Goal: Task Accomplishment & Management: Use online tool/utility

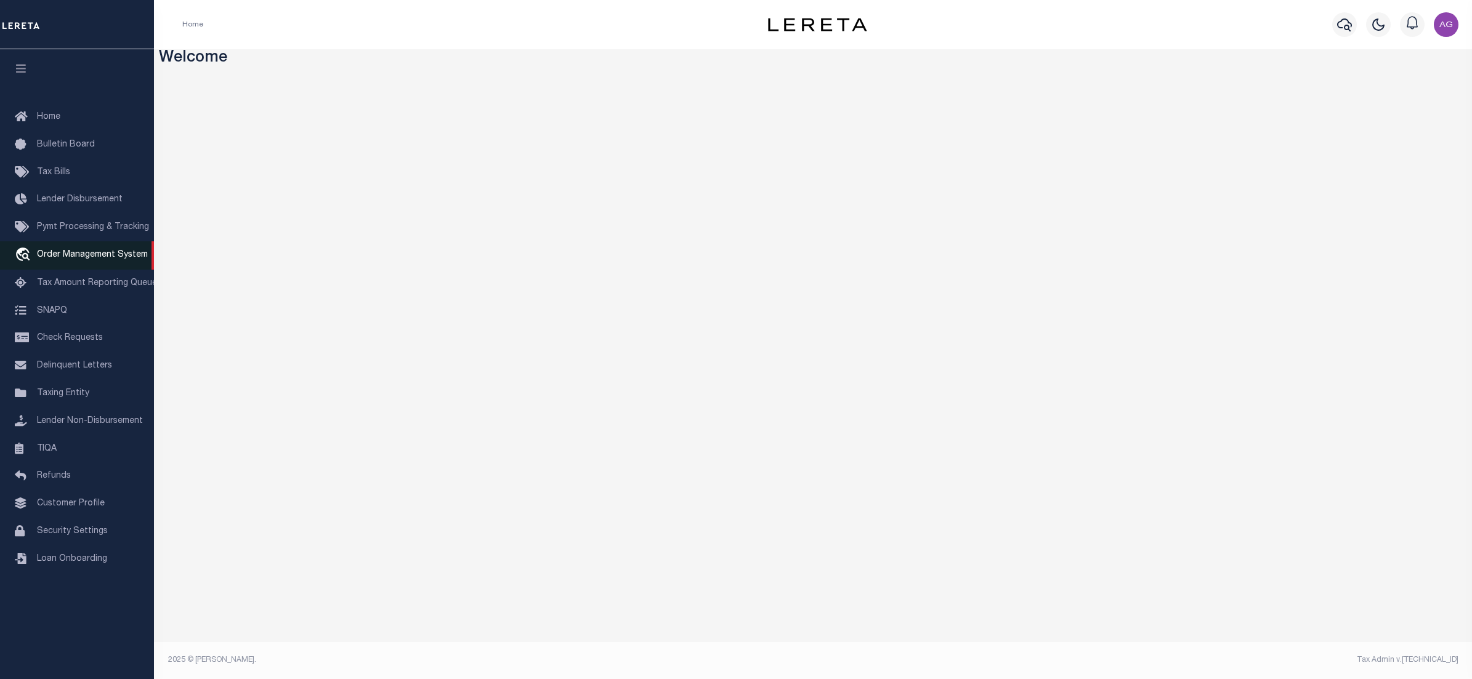
click at [92, 256] on span "Order Management System" at bounding box center [92, 255] width 111 height 9
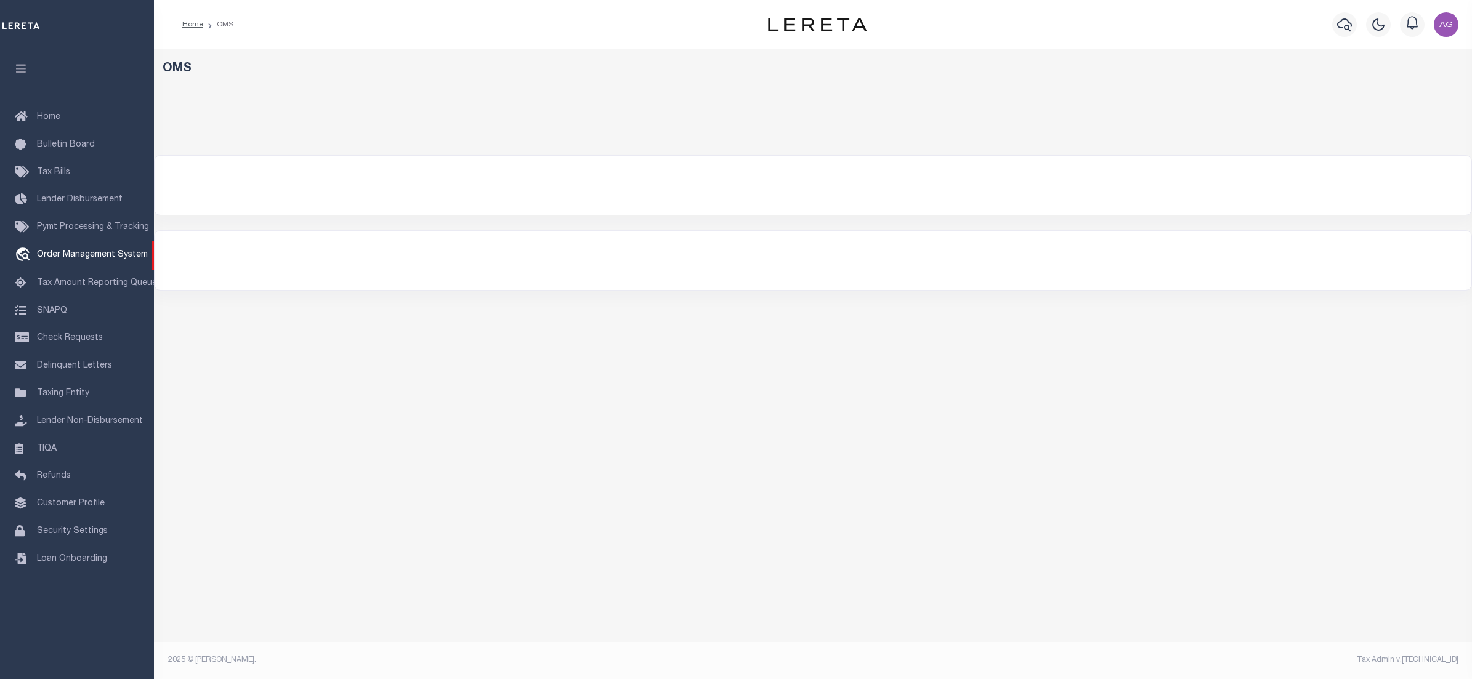
select select "Test Customer"
select select
select select "200"
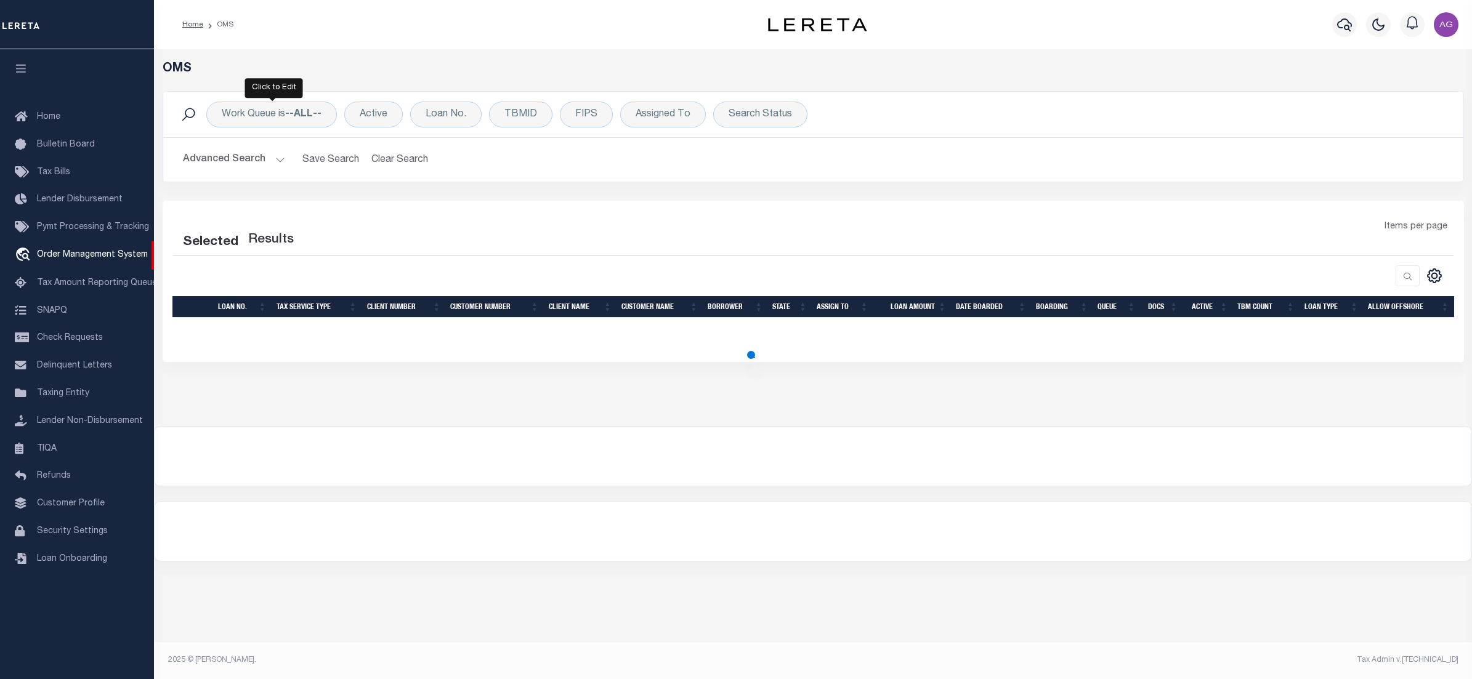
select select "200"
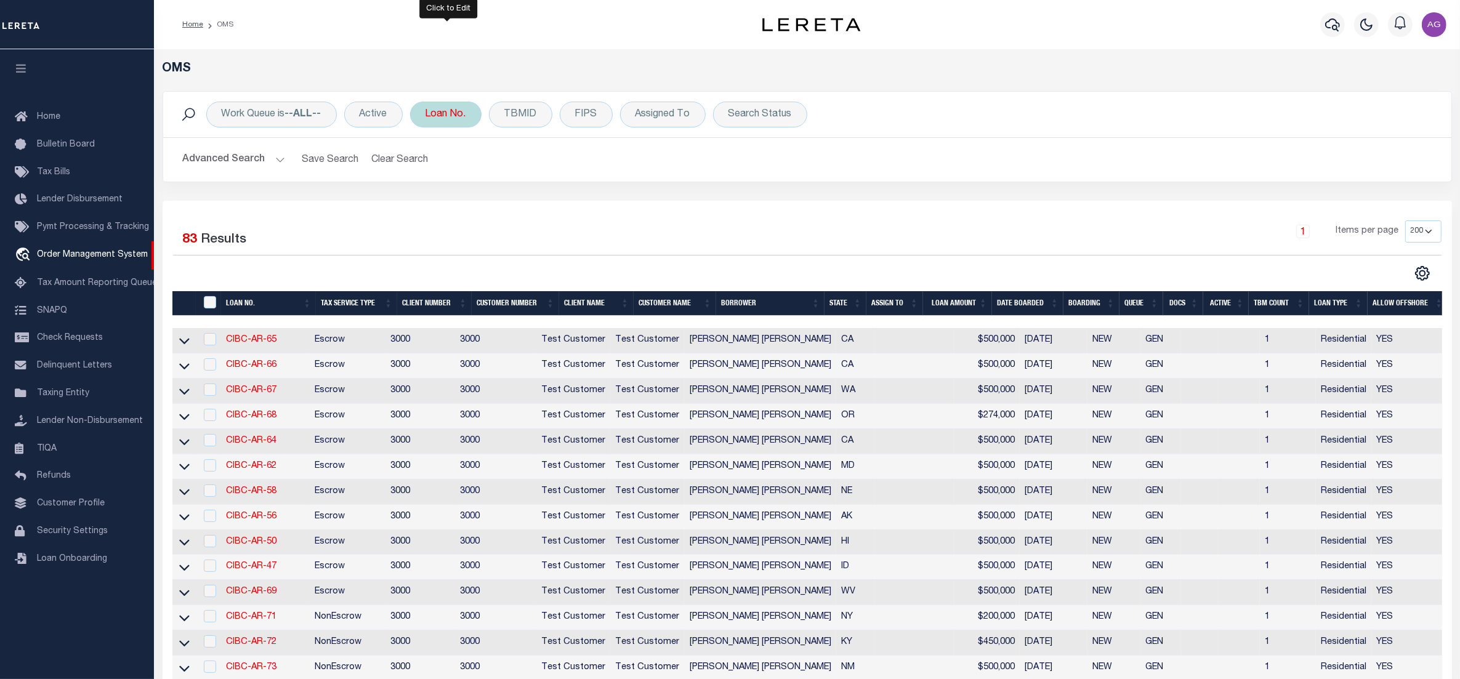
click at [456, 113] on div "Loan No." at bounding box center [445, 115] width 71 height 26
type input "16941"
click at [599, 209] on input "Apply" at bounding box center [589, 202] width 36 height 20
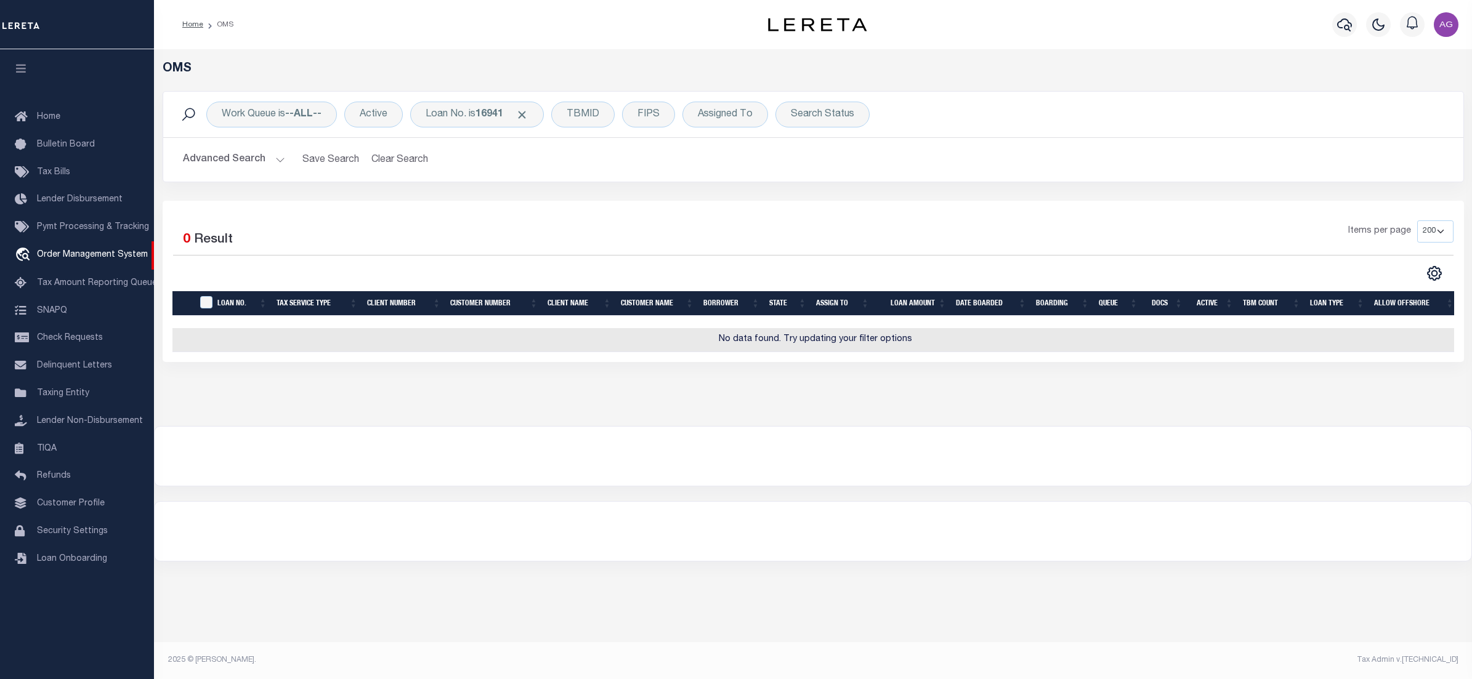
click at [252, 159] on button "Advanced Search" at bounding box center [234, 160] width 102 height 24
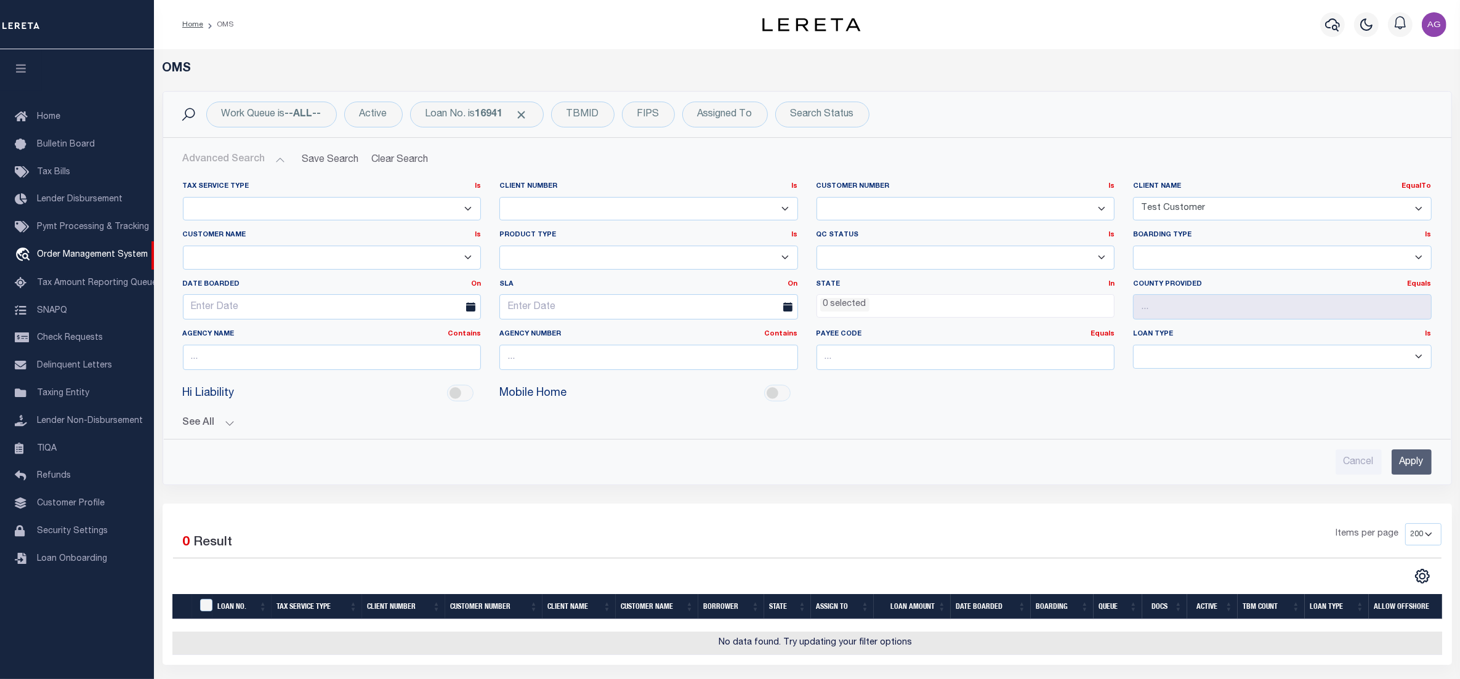
click at [220, 423] on button "See All" at bounding box center [807, 424] width 1249 height 12
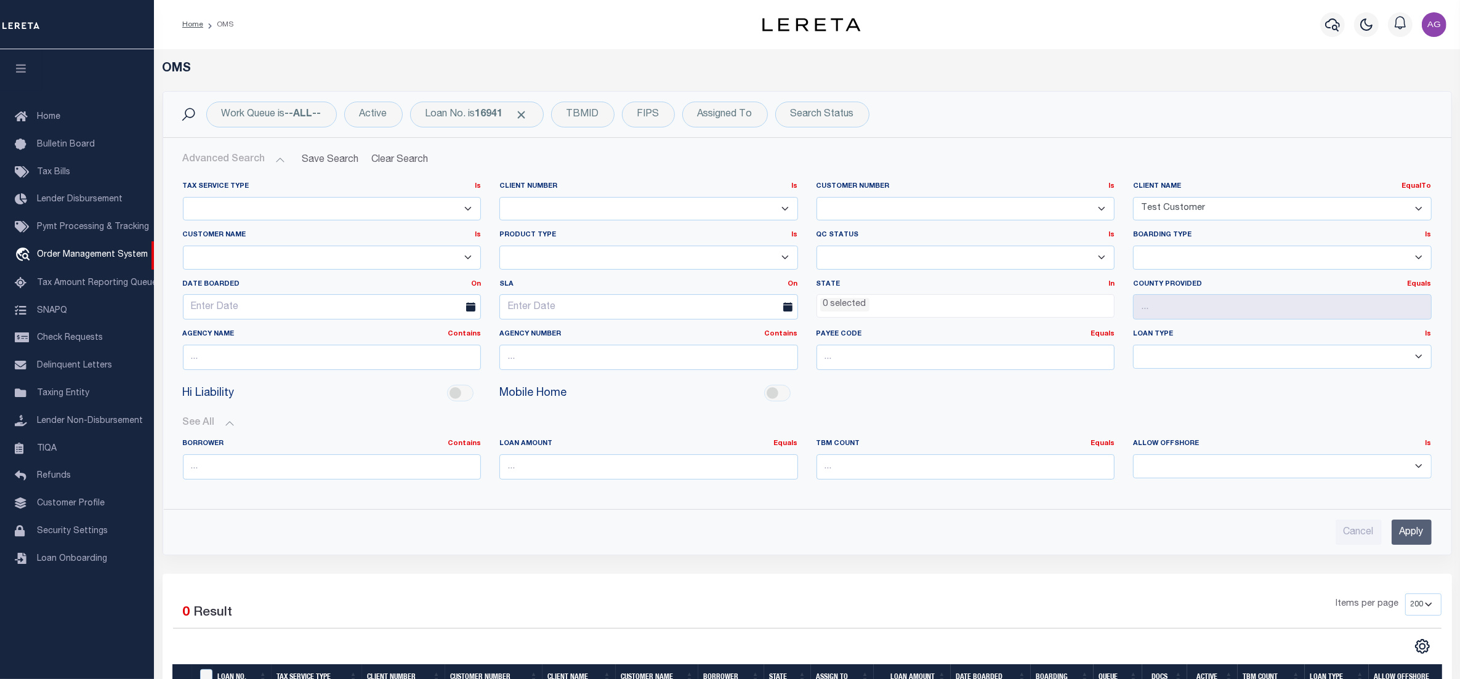
click at [1241, 204] on select "Accumatch - Refunds All In Credit Union Alma Bank Alpha Flow Inc Amarillo Natio…" at bounding box center [1282, 209] width 299 height 24
select select
click at [1133, 197] on select "Accumatch - Refunds All In Credit Union Alma Bank Alpha Flow Inc Amarillo Natio…" at bounding box center [1282, 209] width 299 height 24
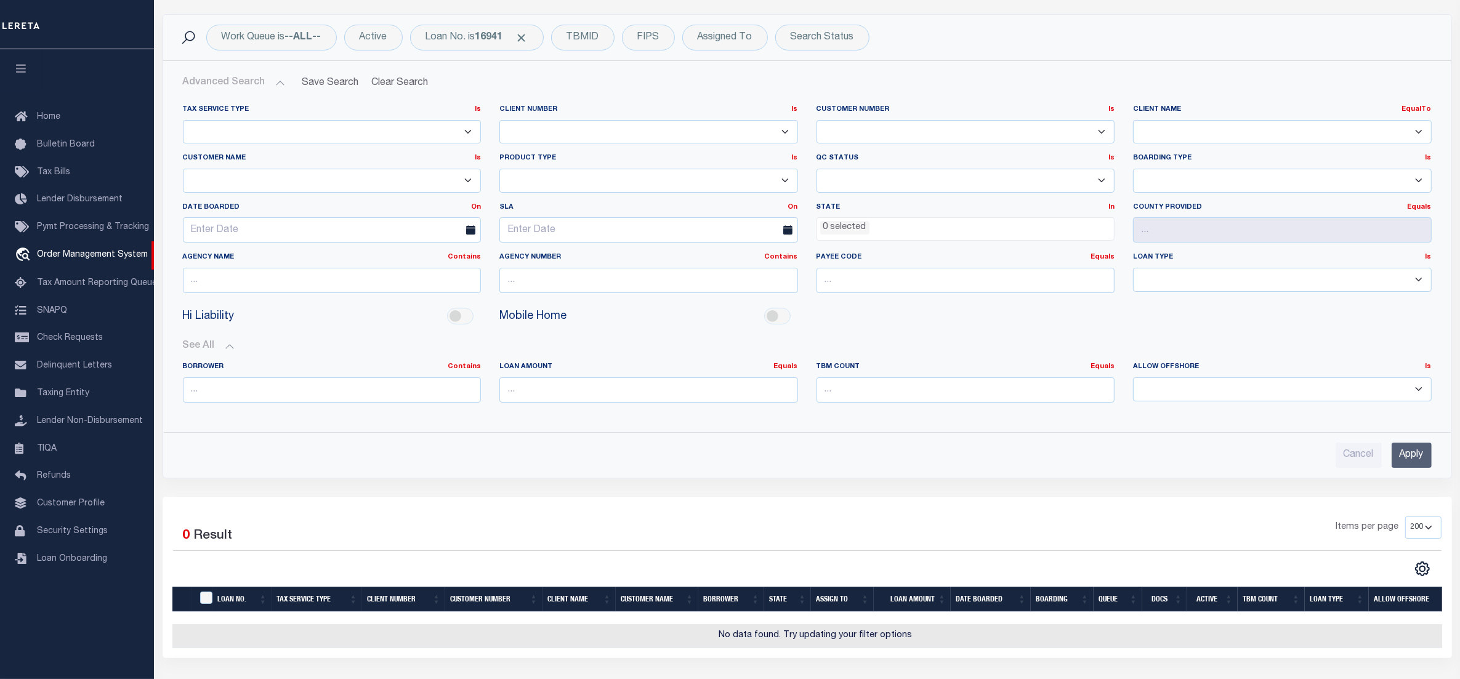
scroll to position [231, 0]
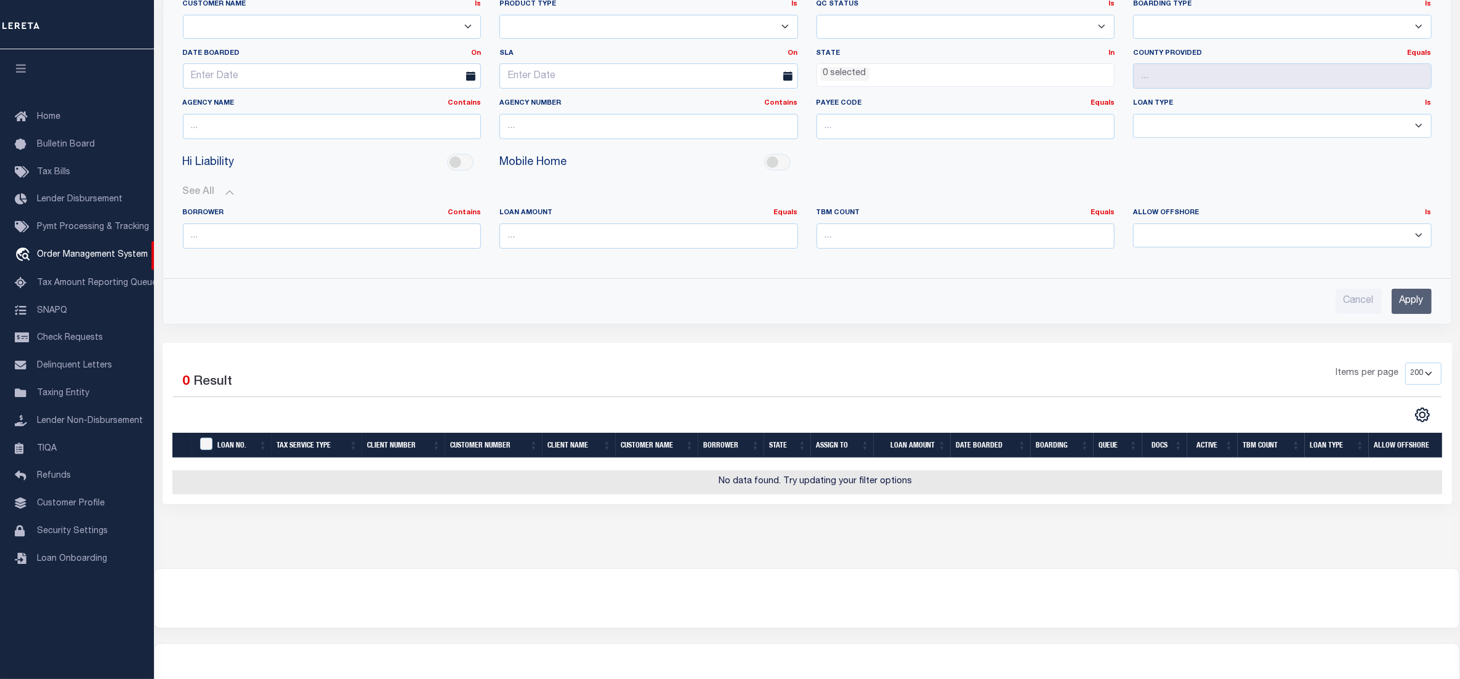
click at [1417, 305] on input "Apply" at bounding box center [1412, 301] width 40 height 25
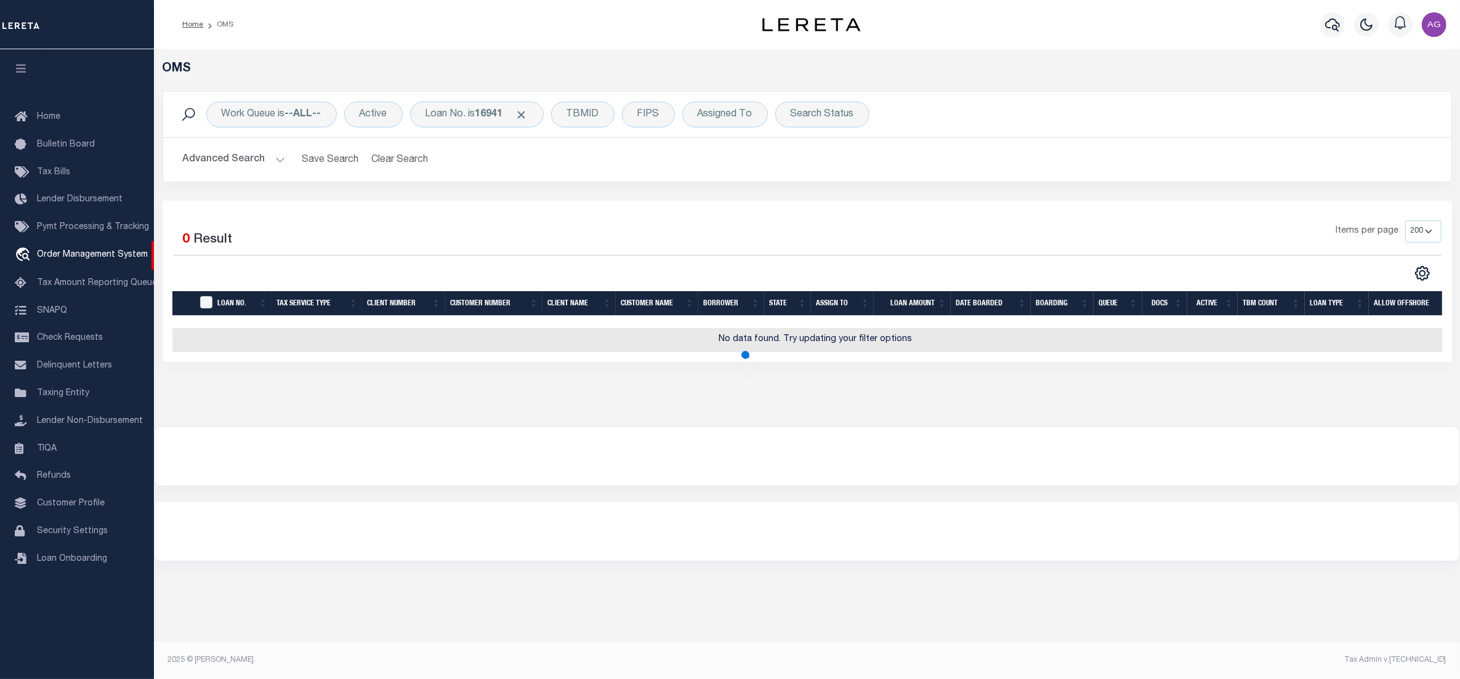
scroll to position [0, 0]
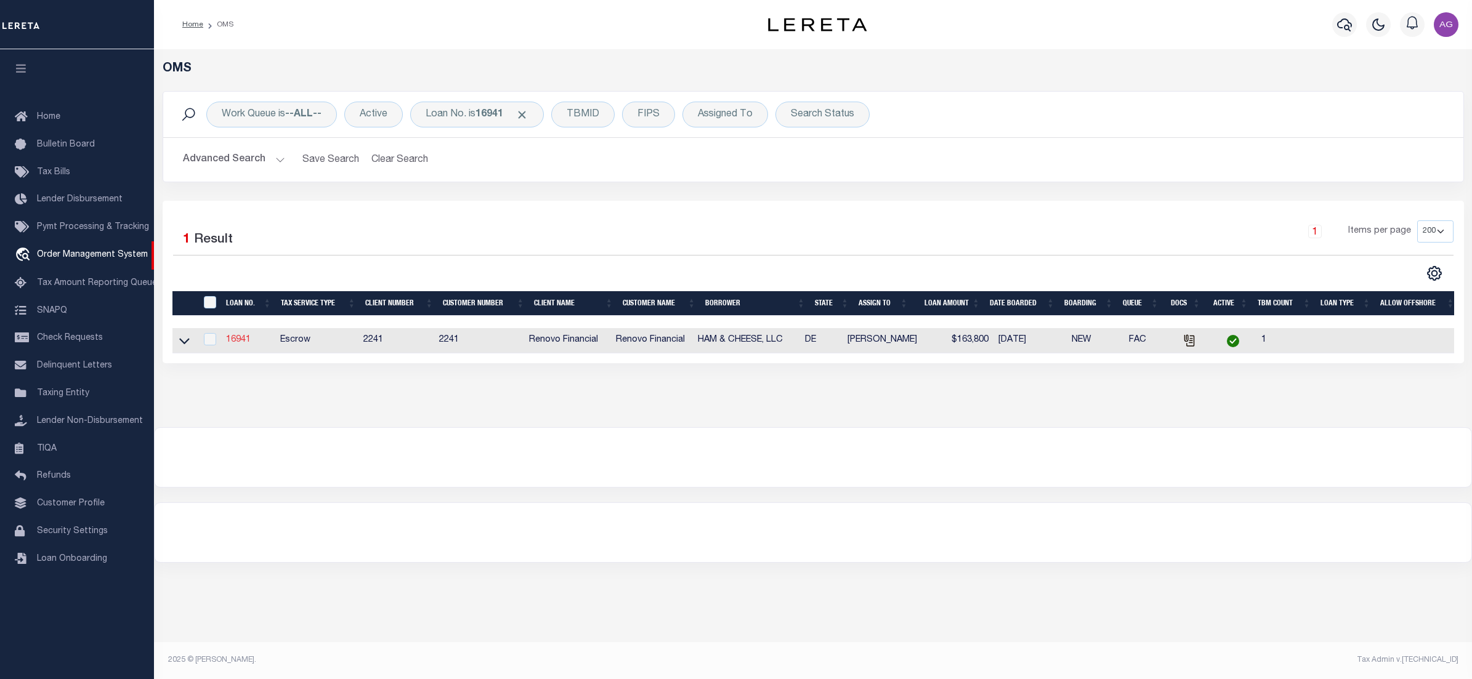
click at [240, 342] on link "16941" at bounding box center [238, 340] width 25 height 9
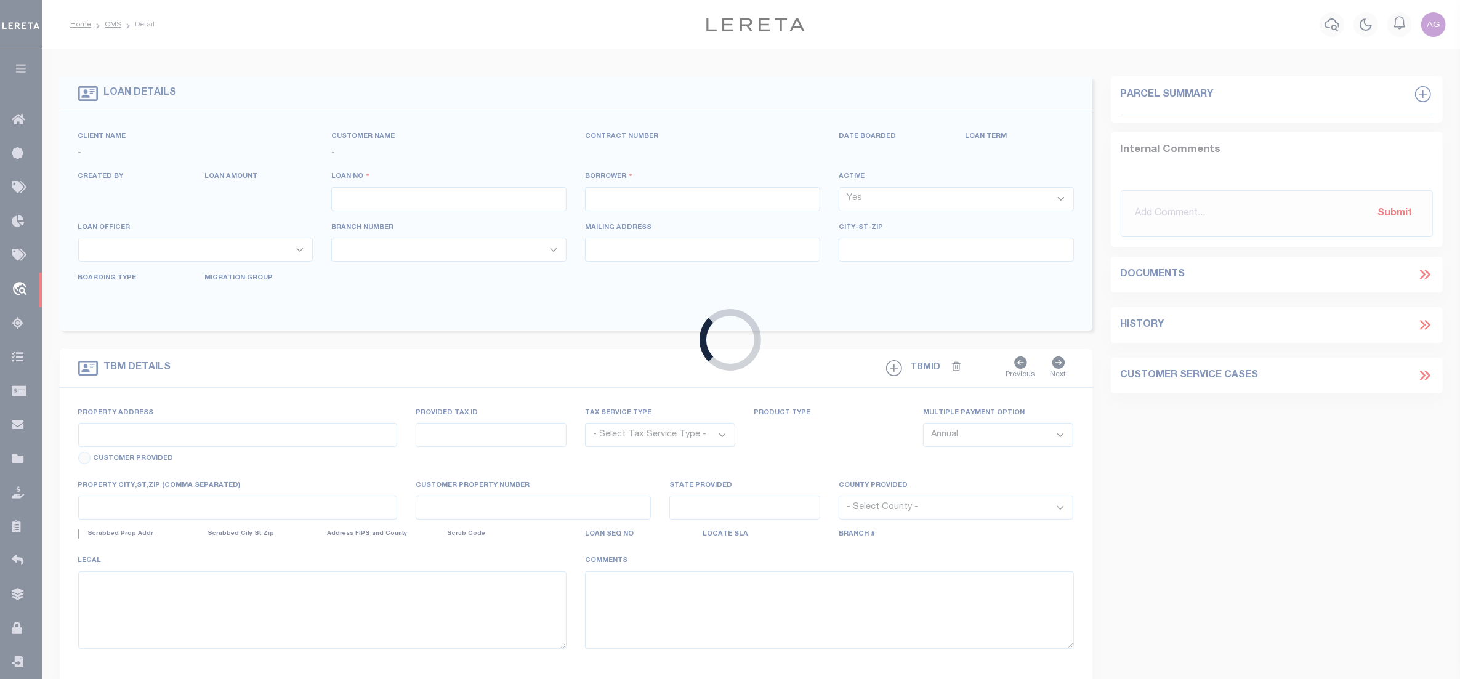
type input "16941"
type input "HAM & CHEESE, LLC"
select select
type input "[STREET_ADDRESS][PERSON_NAME]"
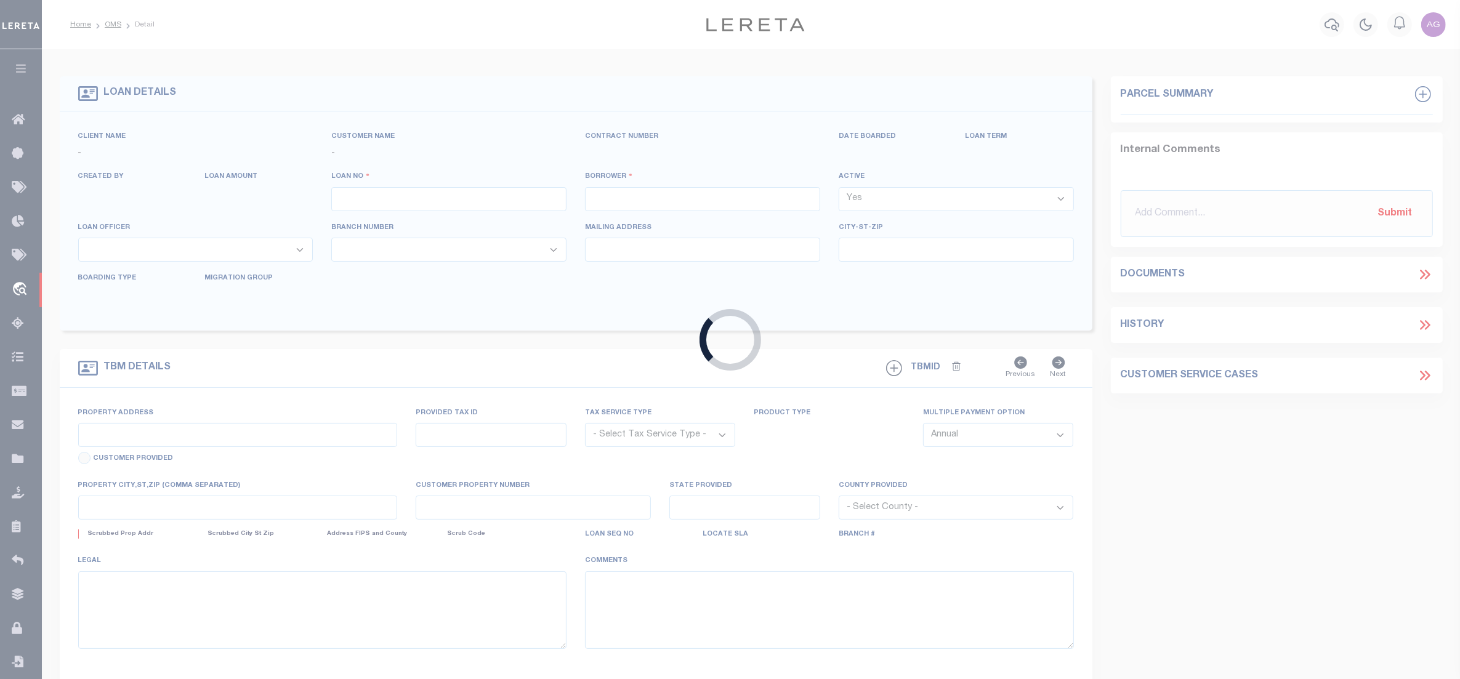
type input "Wilmington DE 19803"
select select "10"
select select "Escrow"
type input "[STREET_ADDRESS]"
select select
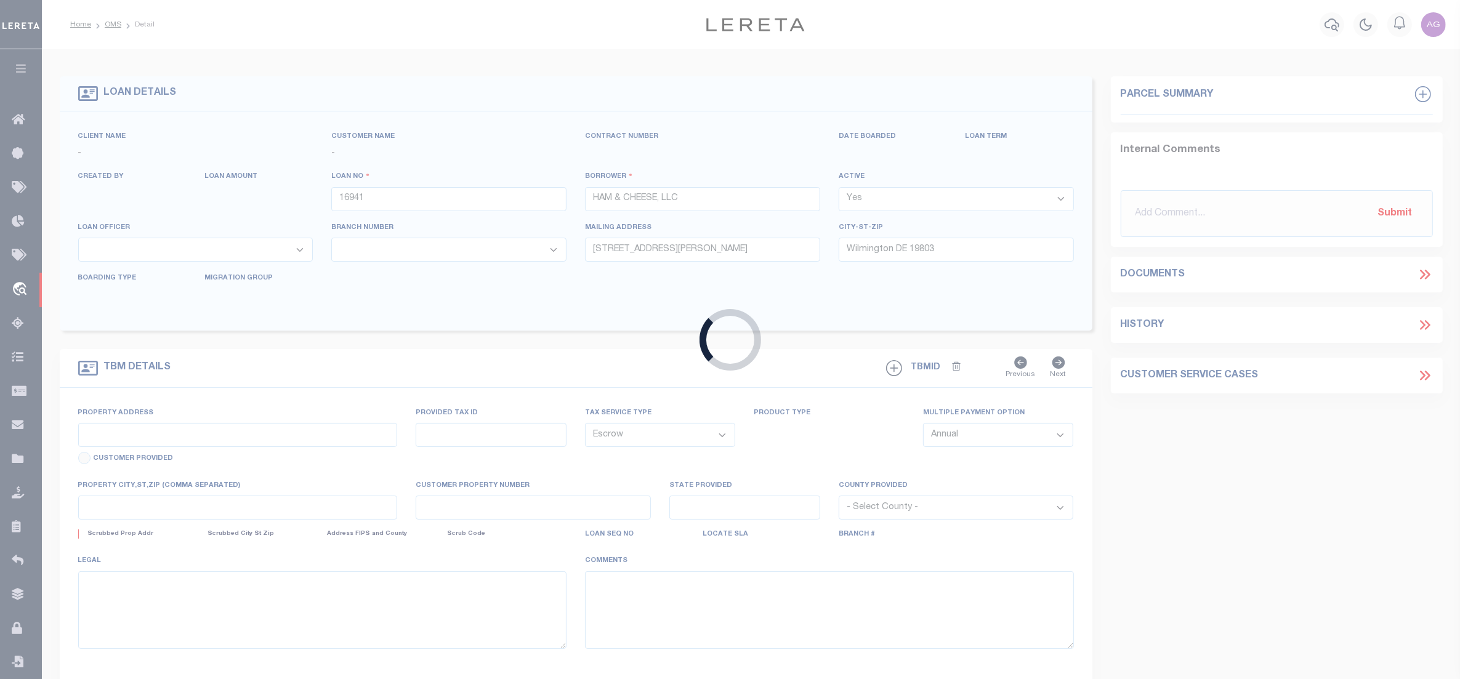
type input "Wilmington, DE 19802"
type input "a0kUS000007e6FZ"
type input "DE"
select select
type textarea "LEGAL REQUIRED"
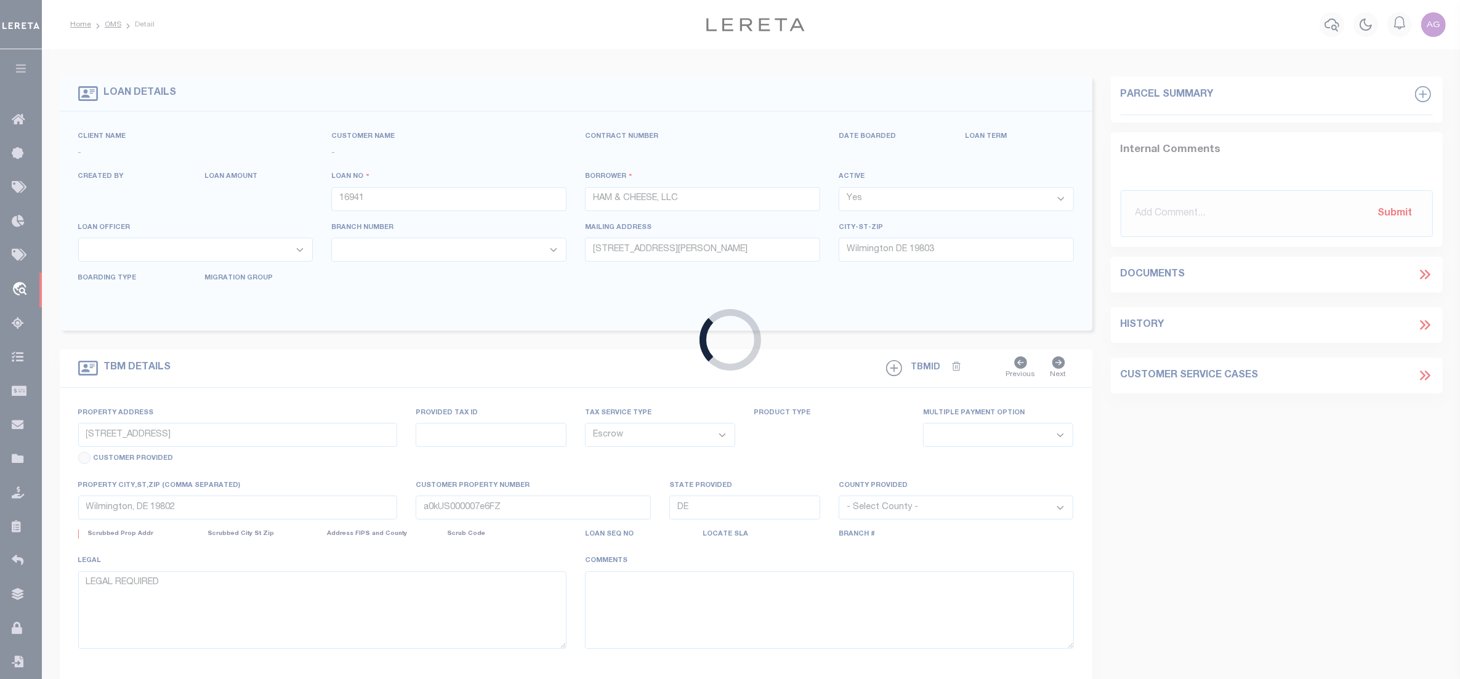
select select "25066"
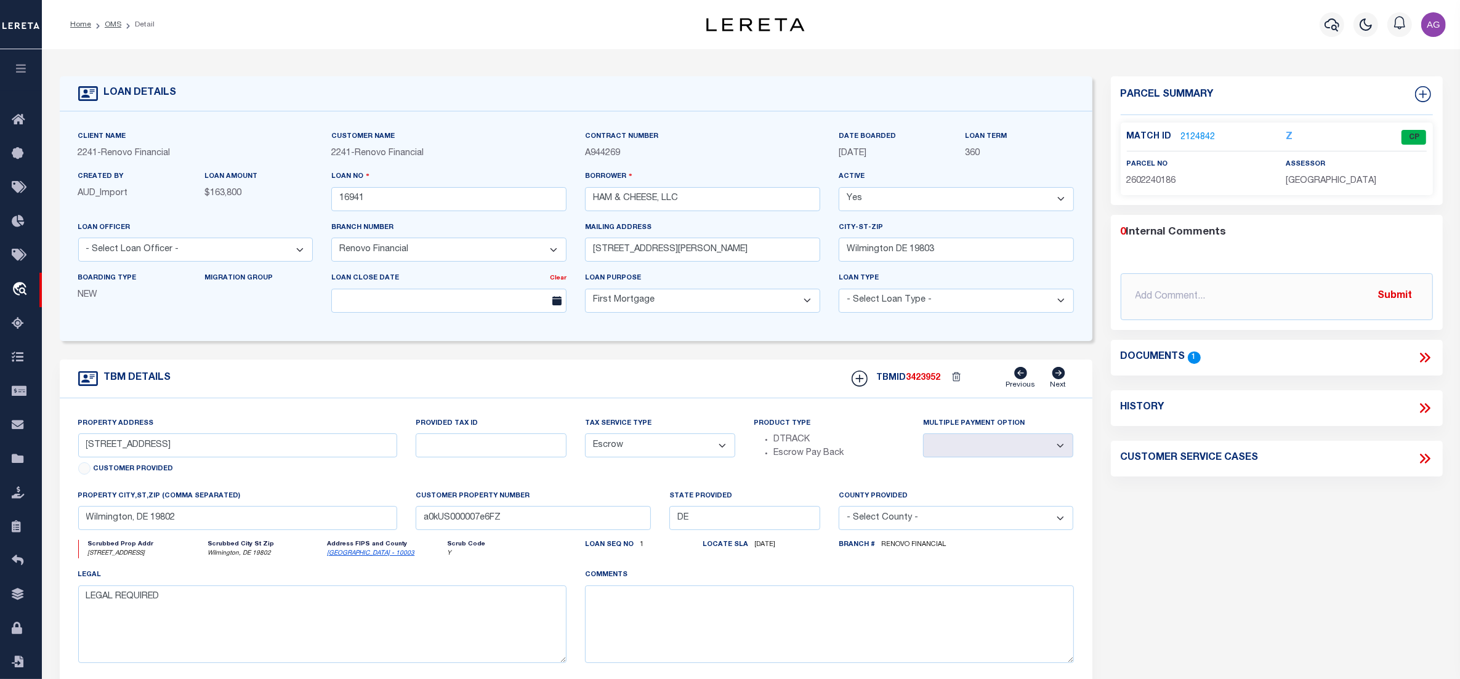
click at [1203, 135] on link "2124842" at bounding box center [1198, 137] width 34 height 13
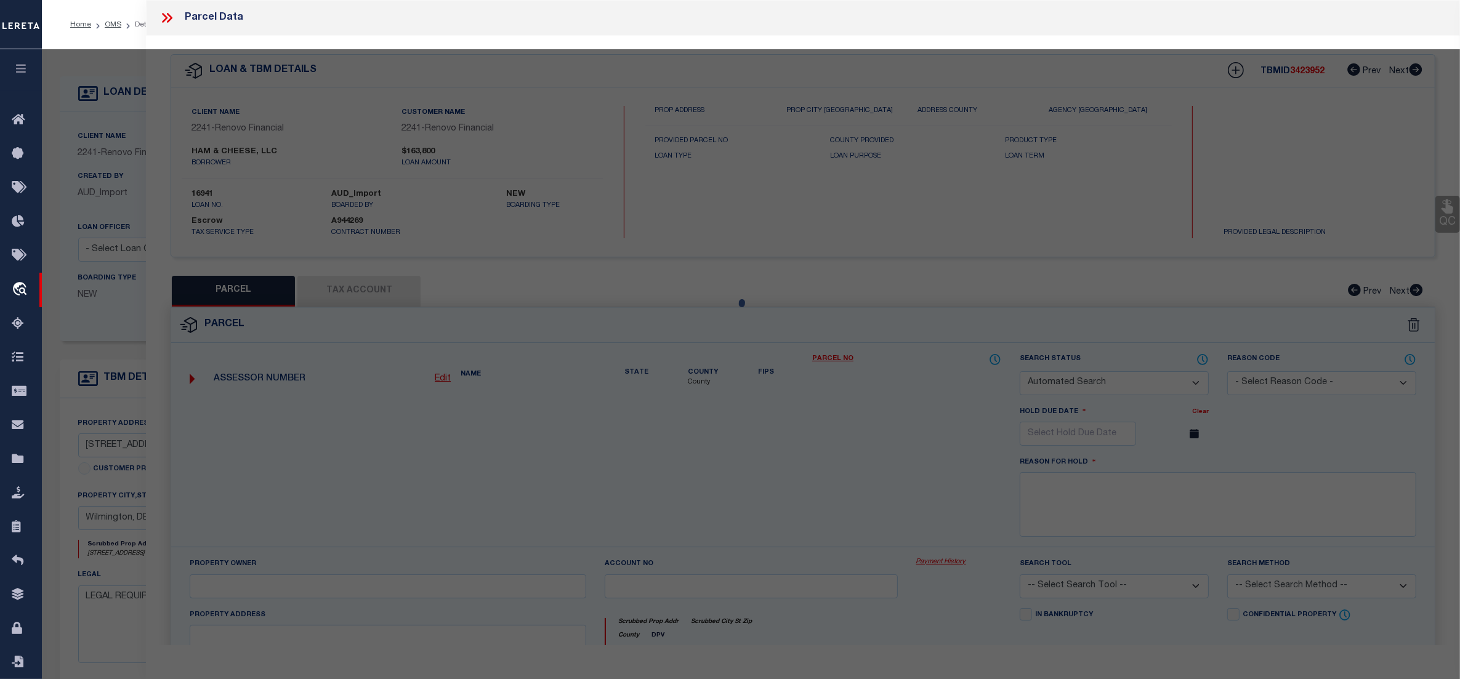
checkbox input "false"
select select "CP"
type input "HAM & CHEESE LLC"
select select
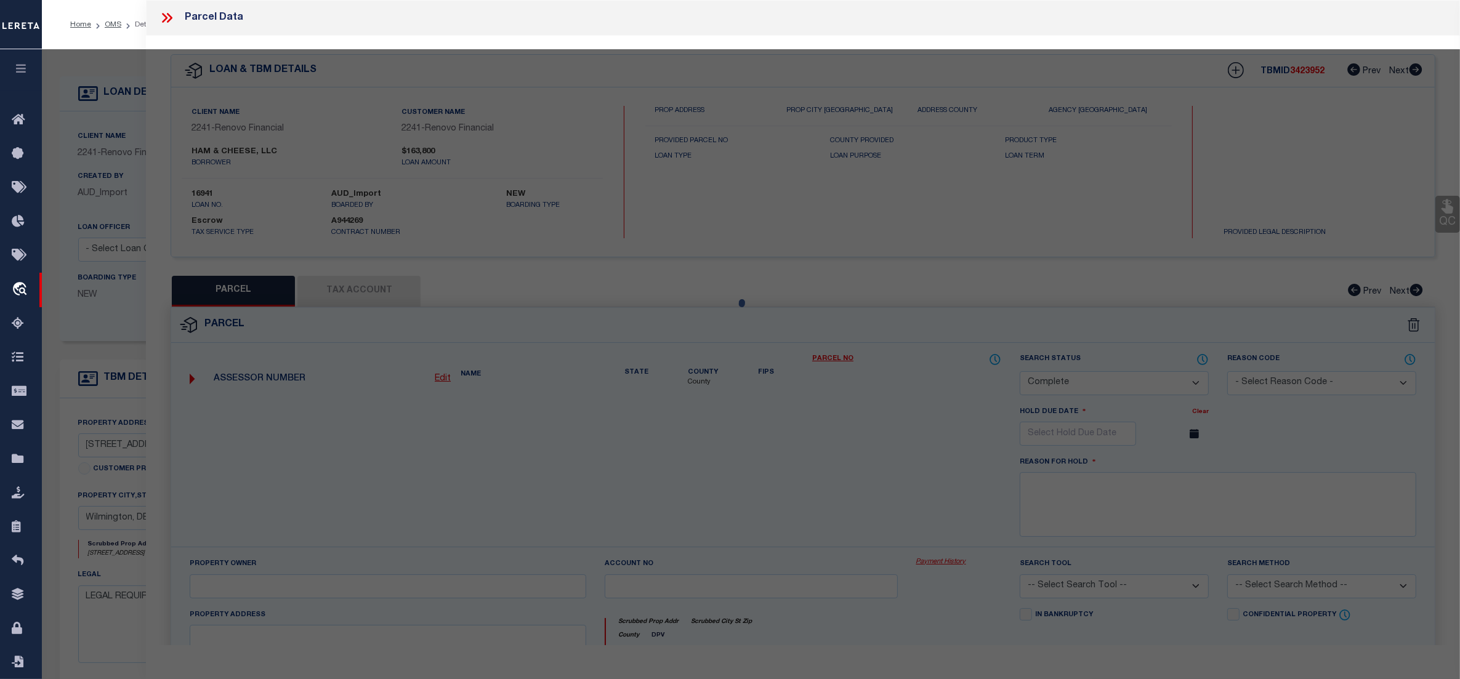
type input "107 E TWENTY FOURTH ST"
type input "Wilmington, DE 19802"
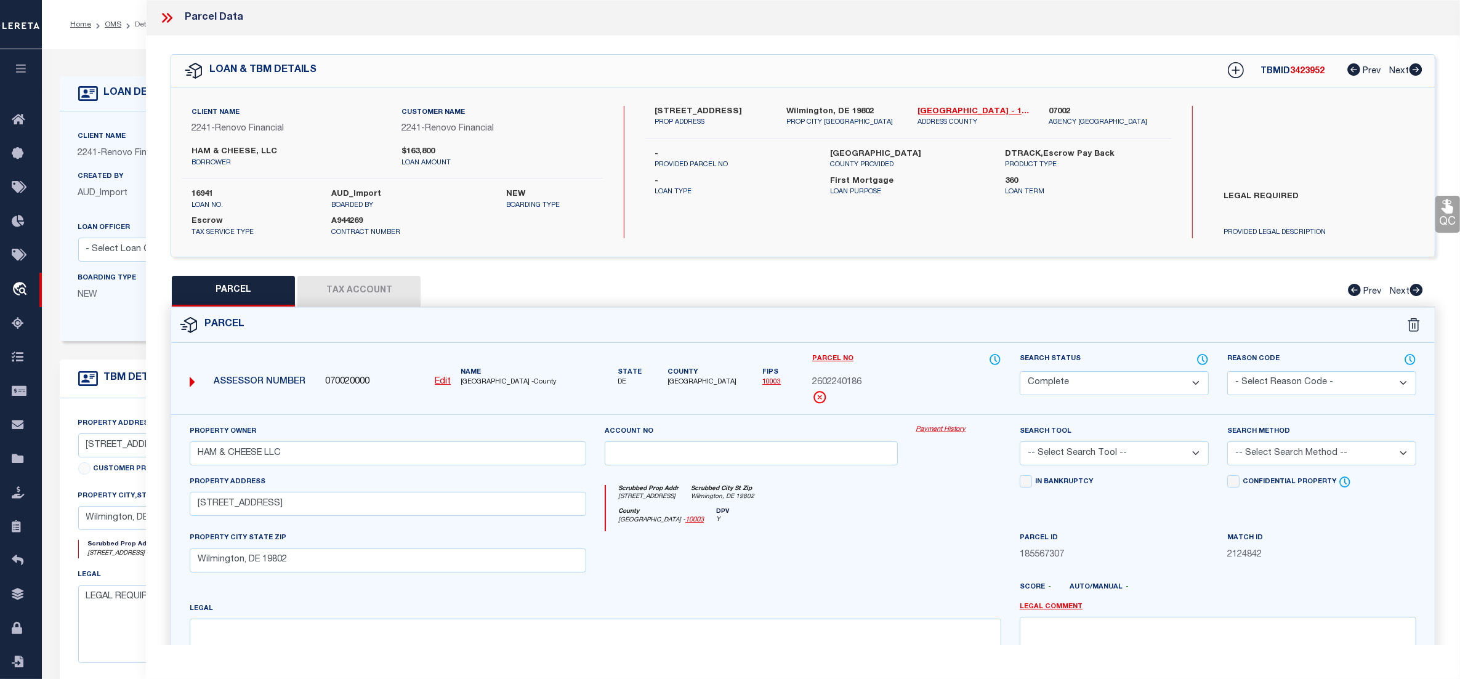
click at [942, 429] on link "Payment History" at bounding box center [958, 430] width 85 height 10
